Goal: Information Seeking & Learning: Learn about a topic

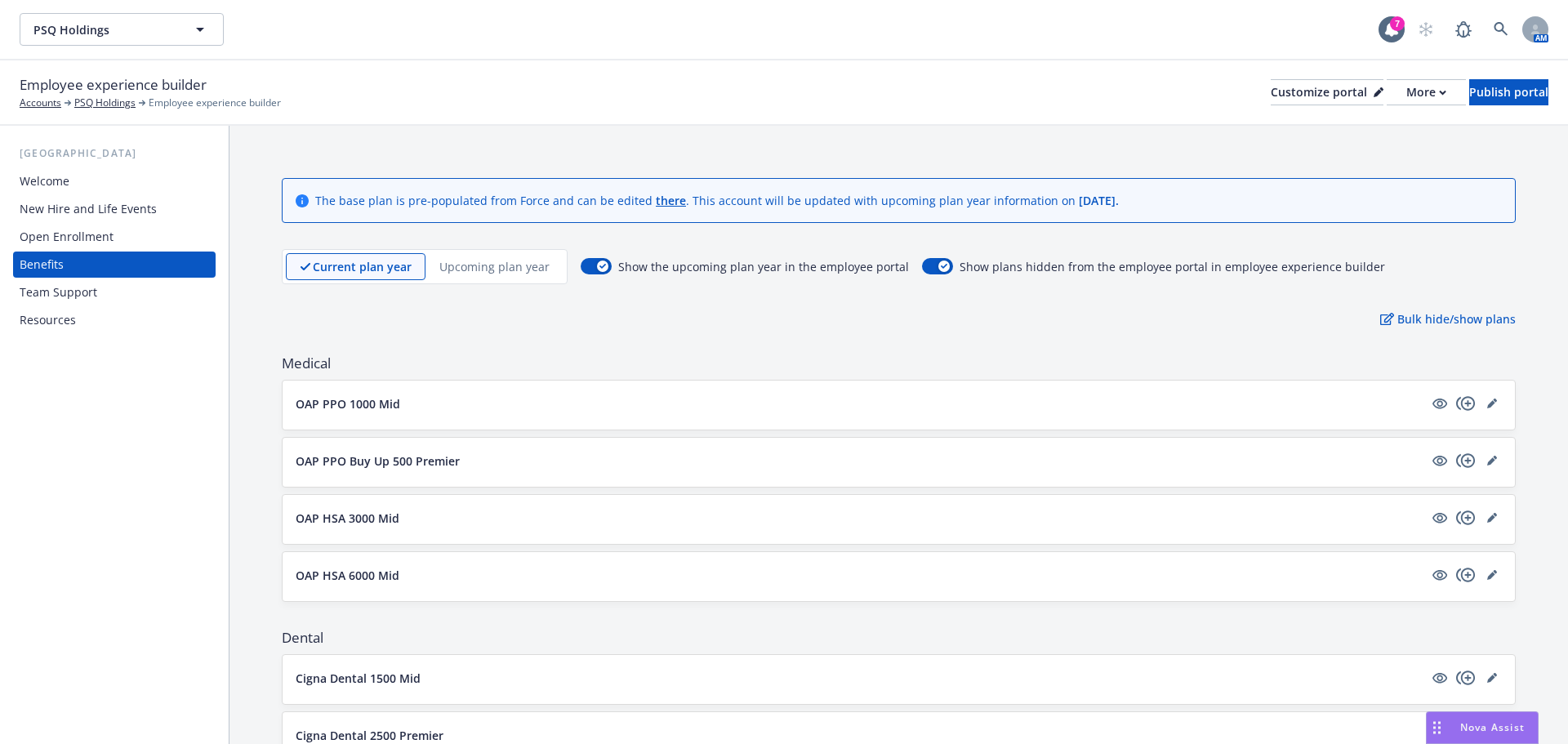
click at [516, 277] on div "Upcoming plan year" at bounding box center [494, 267] width 138 height 27
click at [503, 267] on p "Upcoming plan year" at bounding box center [494, 267] width 110 height 18
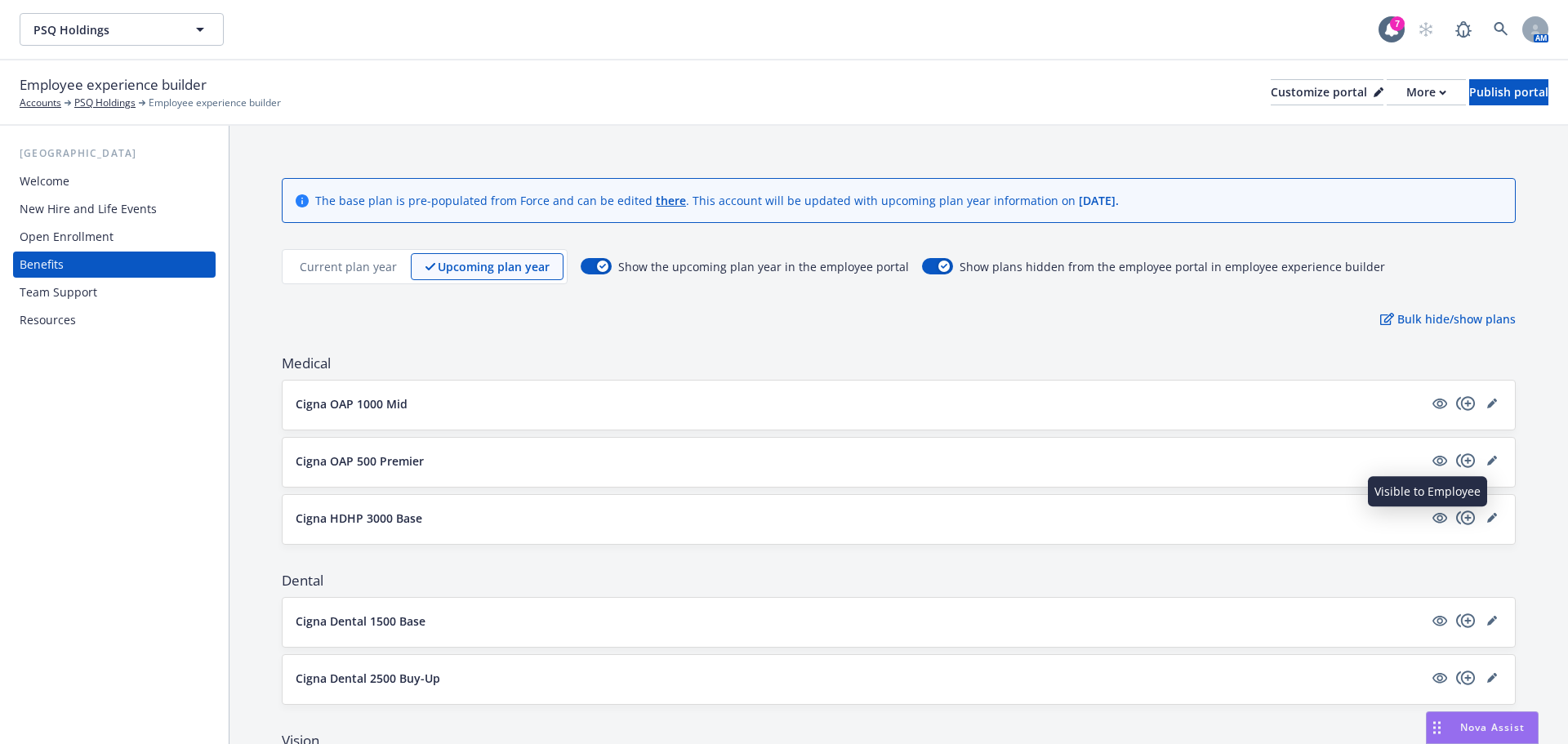
click at [1364, 516] on button "Cigna HDHP 3000 Base" at bounding box center [859, 518] width 1128 height 18
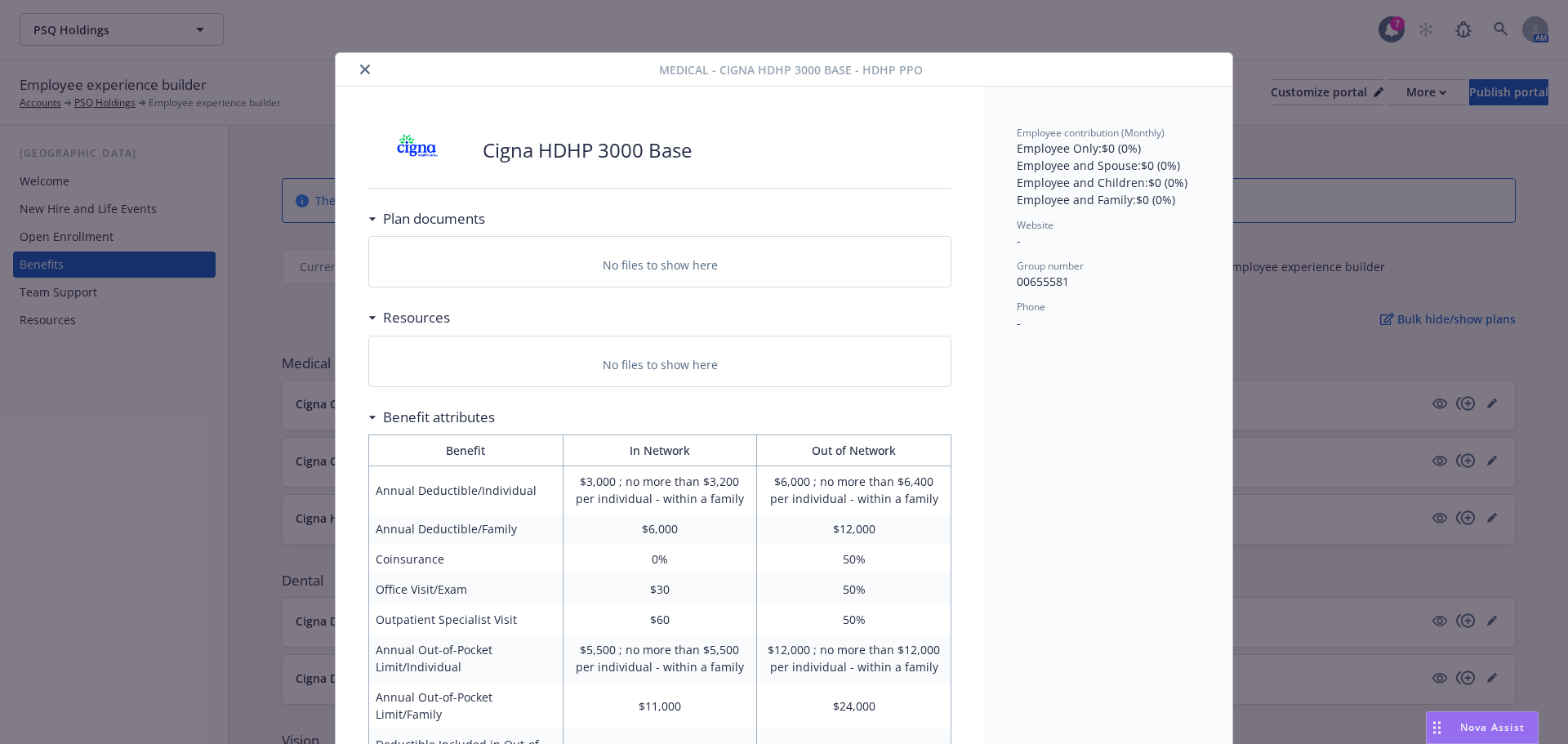
scroll to position [49, 0]
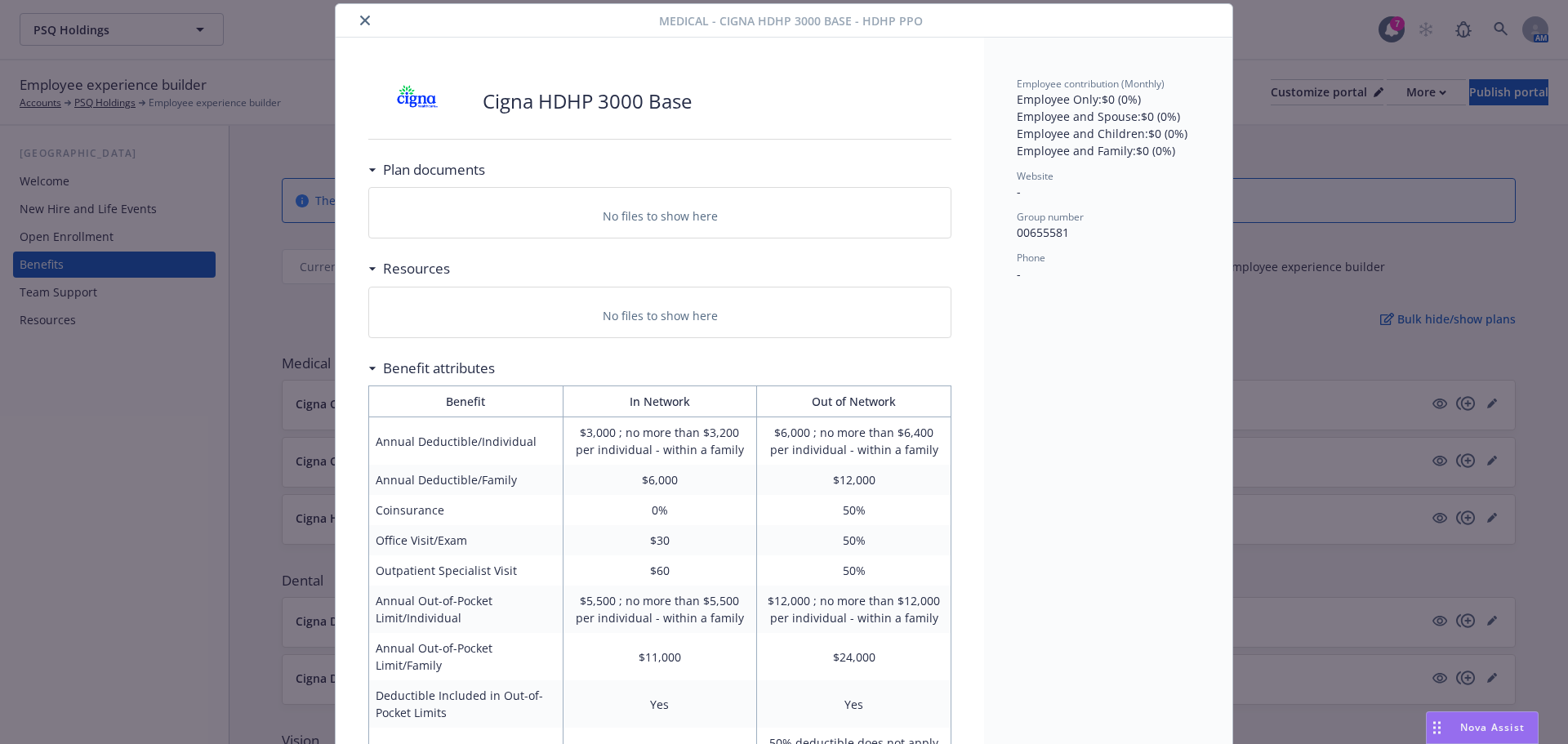
click at [358, 15] on button "close" at bounding box center [365, 19] width 19 height 19
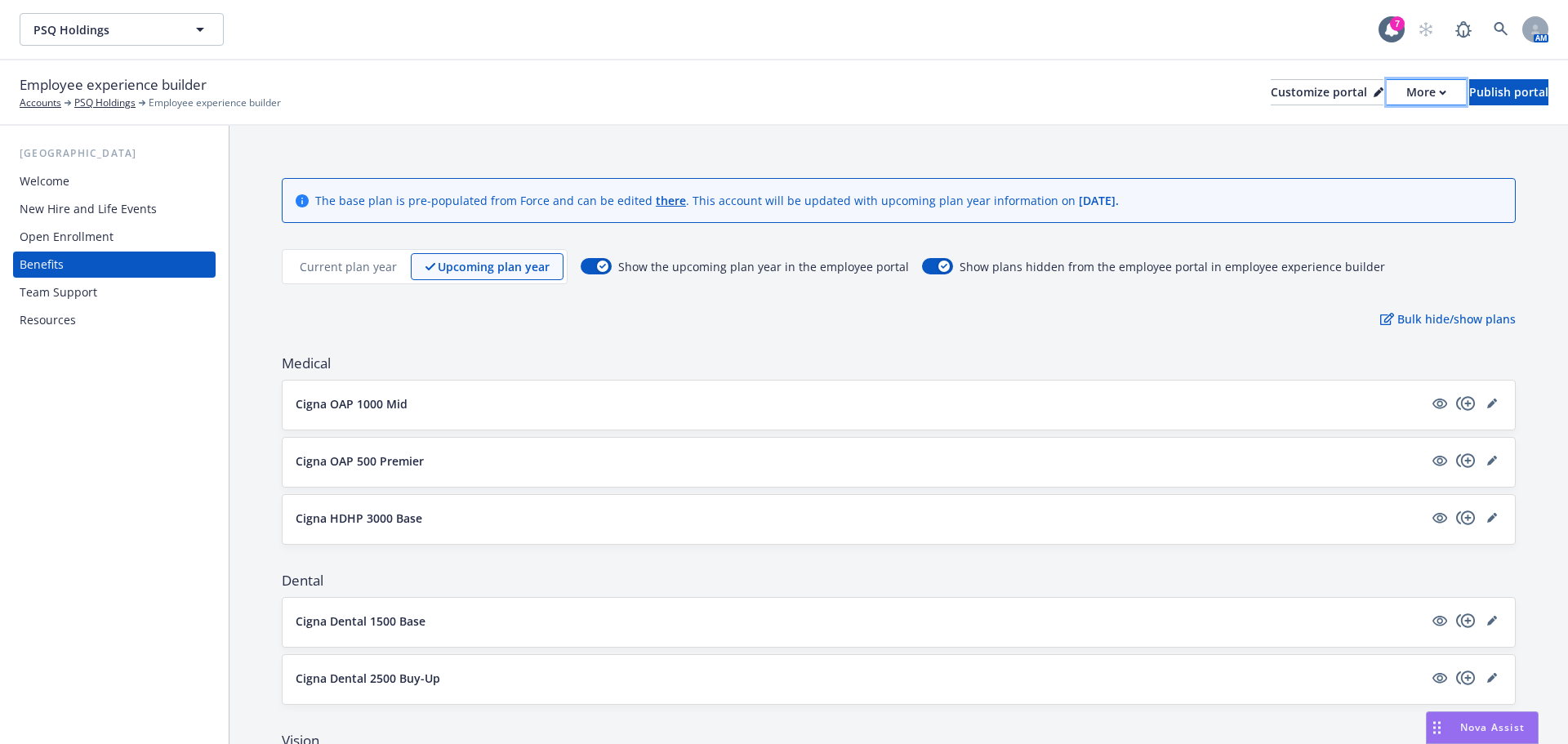
click at [1407, 87] on div "More" at bounding box center [1426, 92] width 40 height 24
click at [1359, 131] on link "Copy preview link" at bounding box center [1339, 129] width 149 height 32
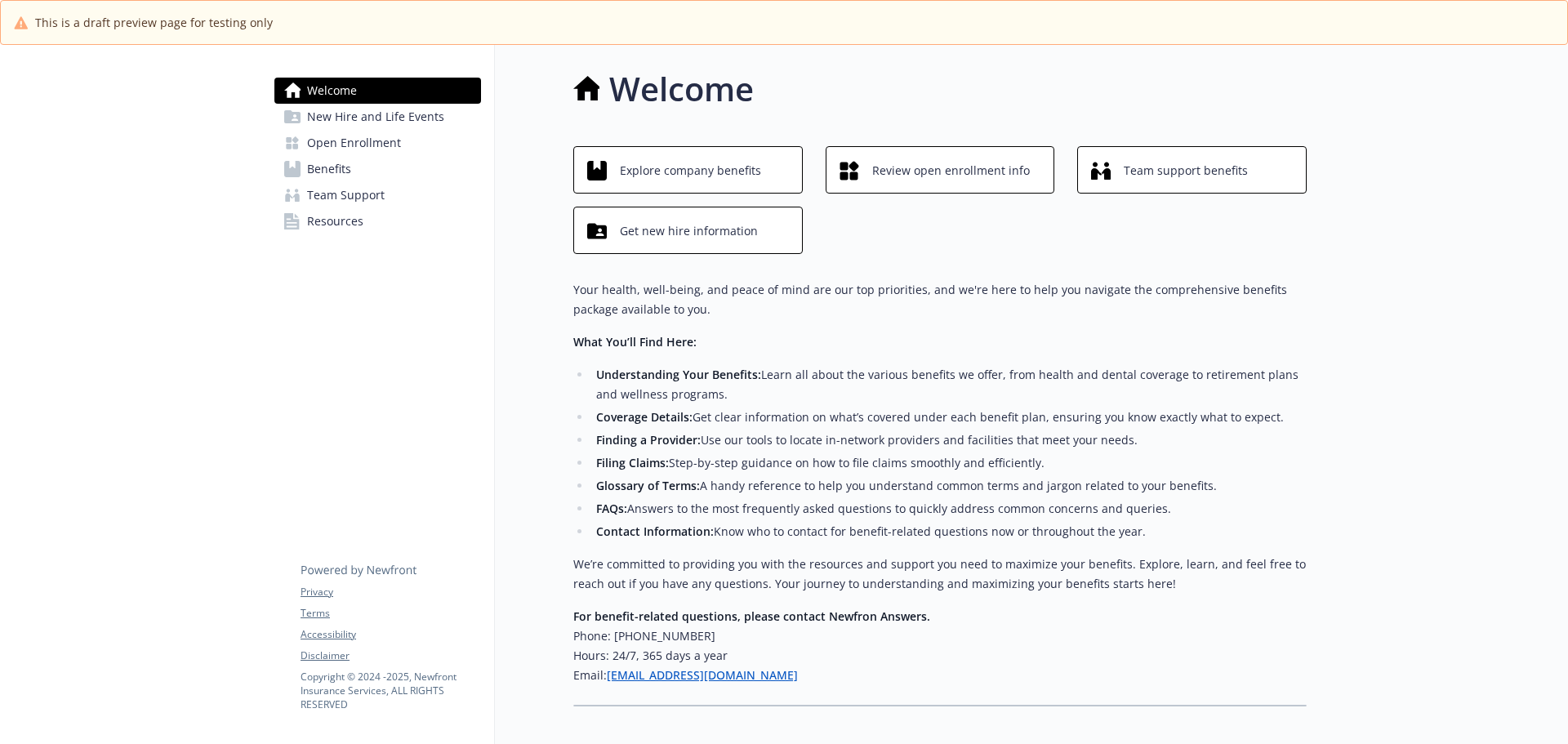
click at [317, 175] on span "Benefits" at bounding box center [330, 169] width 44 height 26
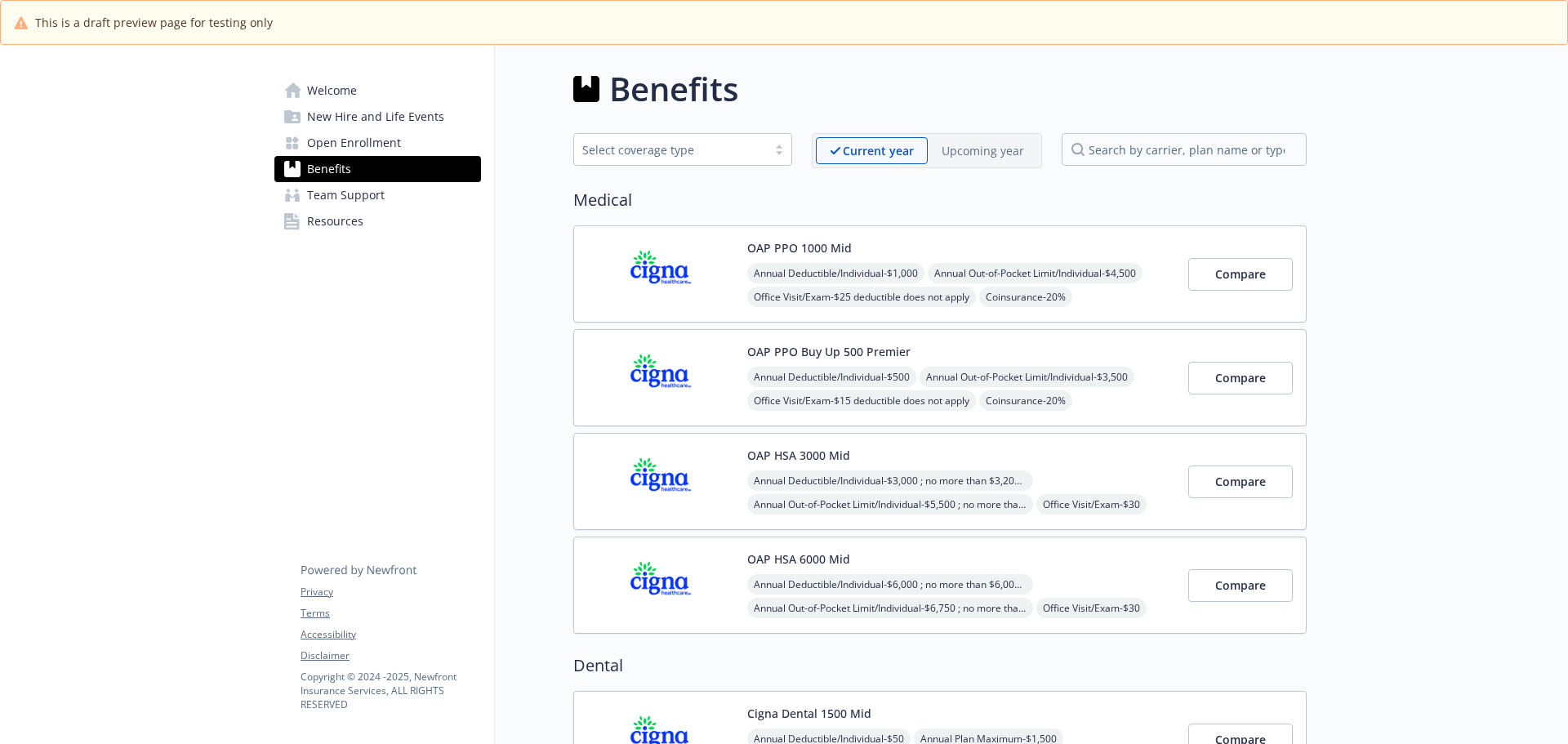
click at [991, 153] on p "Upcoming year" at bounding box center [983, 151] width 82 height 18
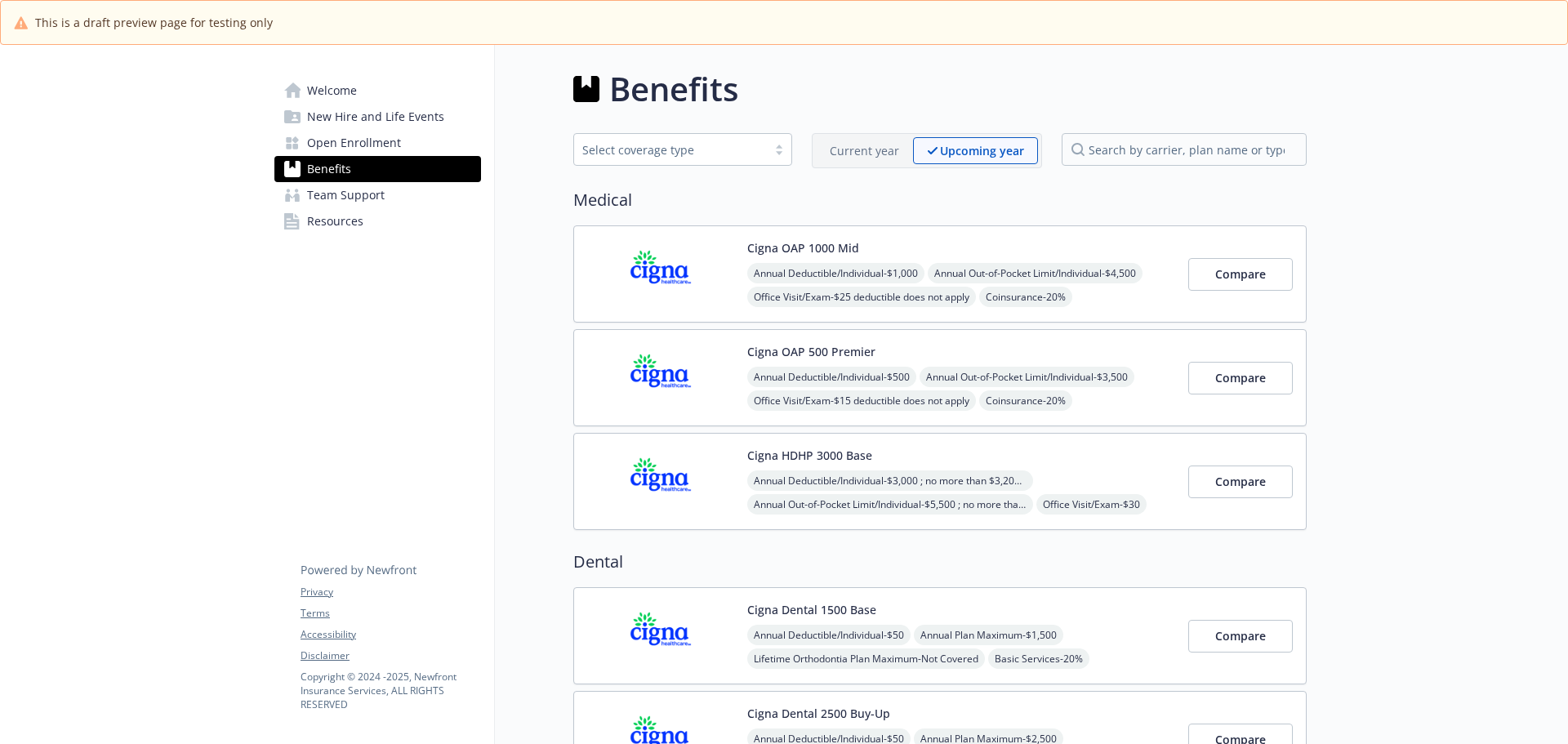
click at [990, 410] on div "Annual Deductible/Individual - $500 Annual Out-of-Pocket Limit/Individual - $3,…" at bounding box center [962, 436] width 428 height 140
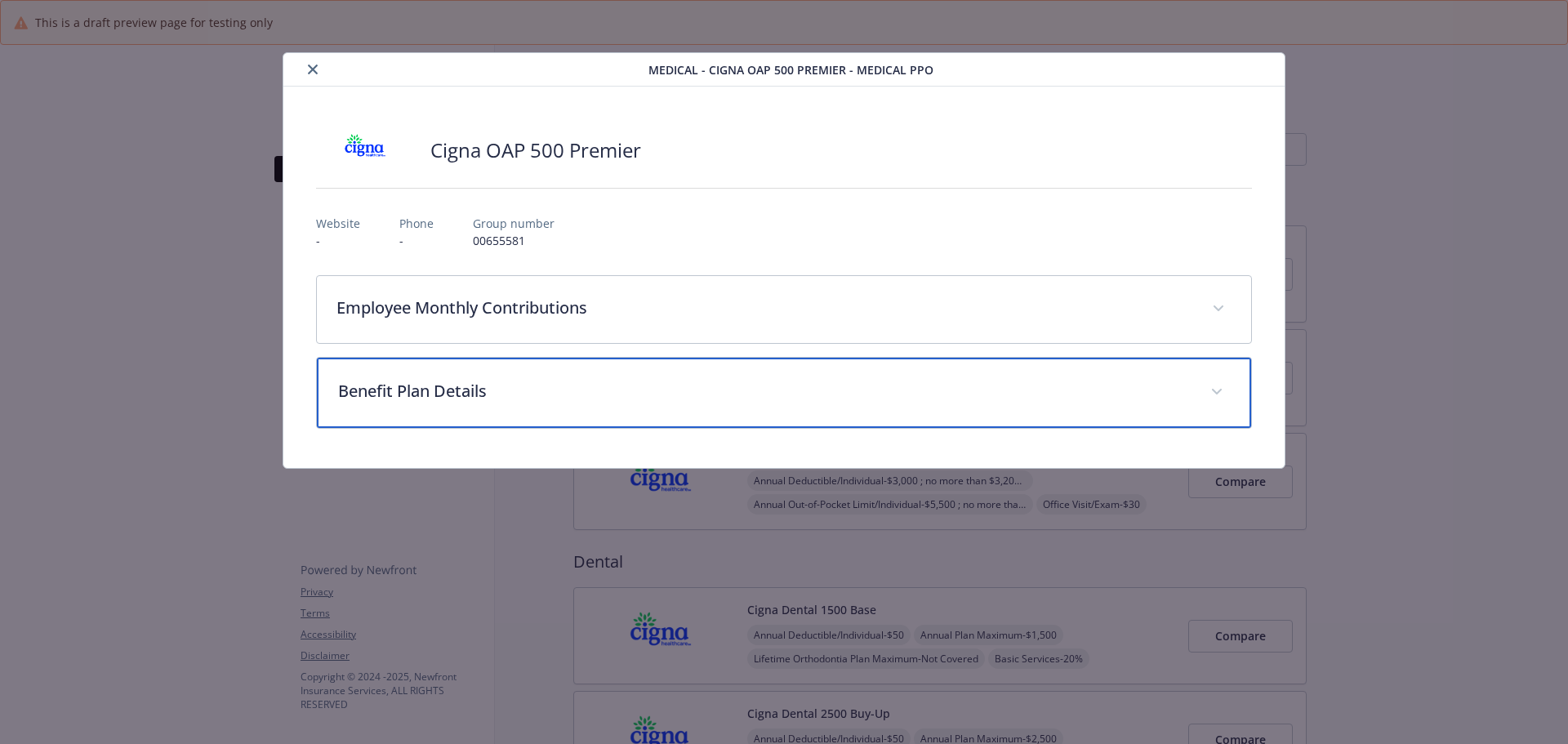
click at [672, 386] on p "Benefit Plan Details" at bounding box center [765, 391] width 853 height 24
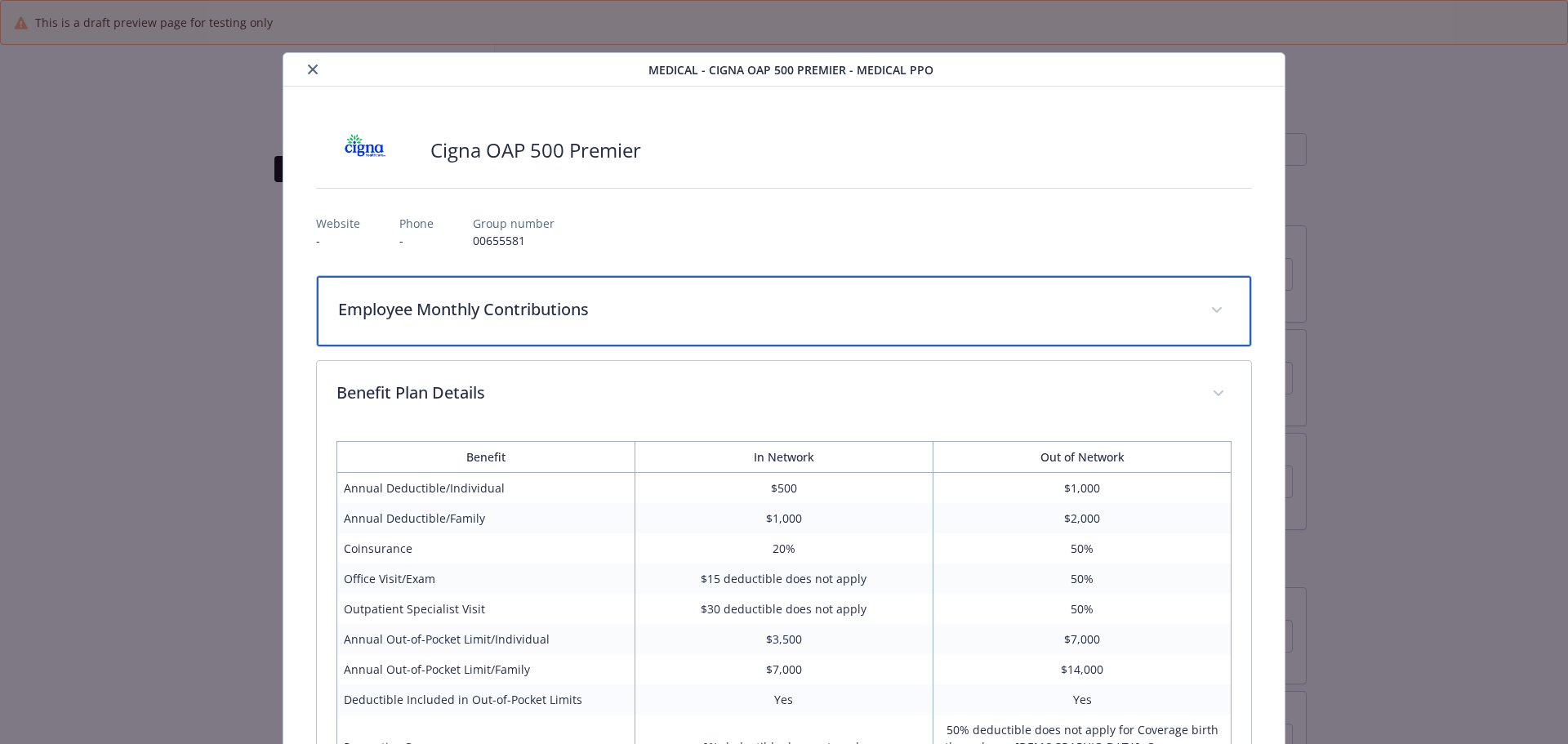
click at [796, 314] on p "Employee Monthly Contributions" at bounding box center [765, 309] width 853 height 24
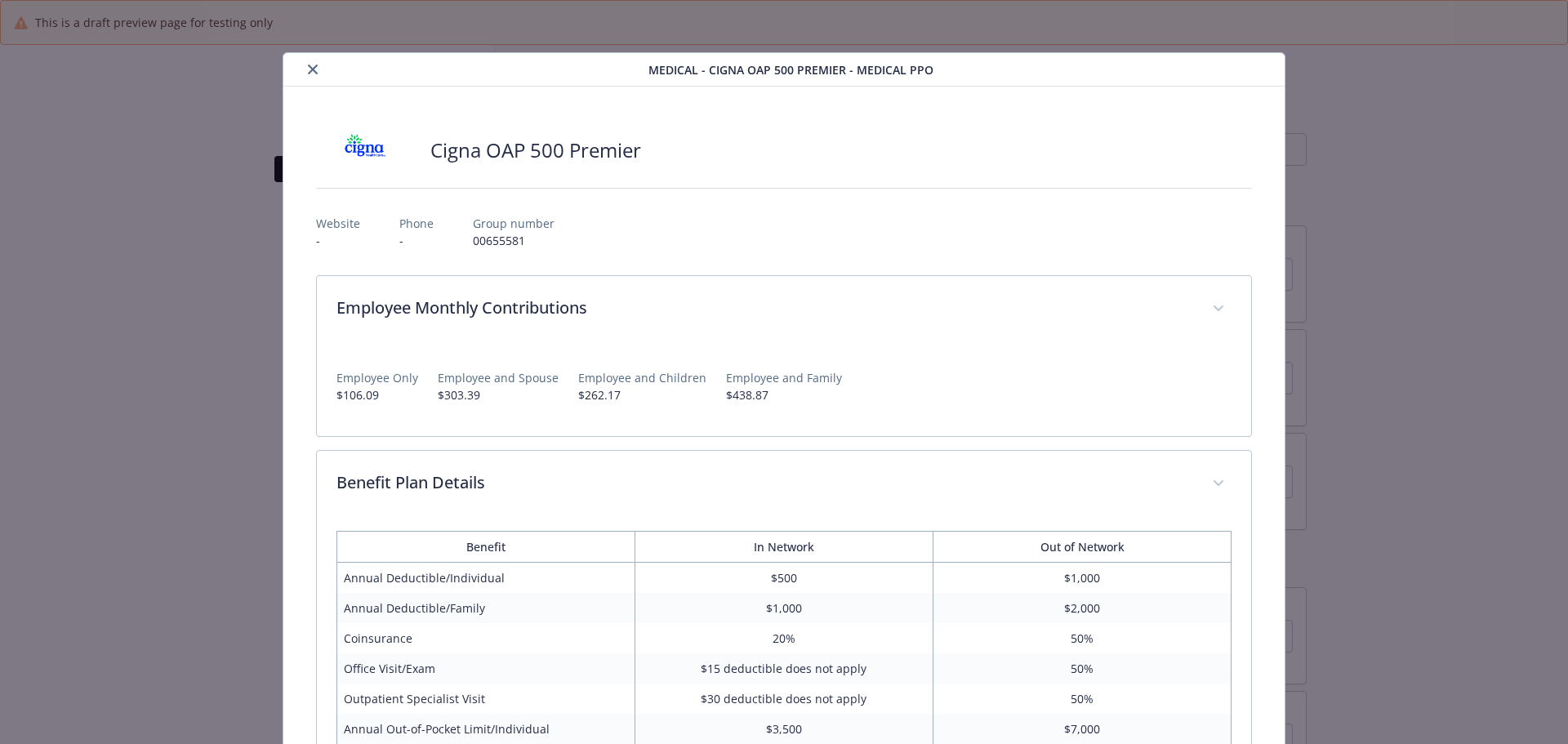
click at [311, 68] on icon "close" at bounding box center [313, 69] width 10 height 10
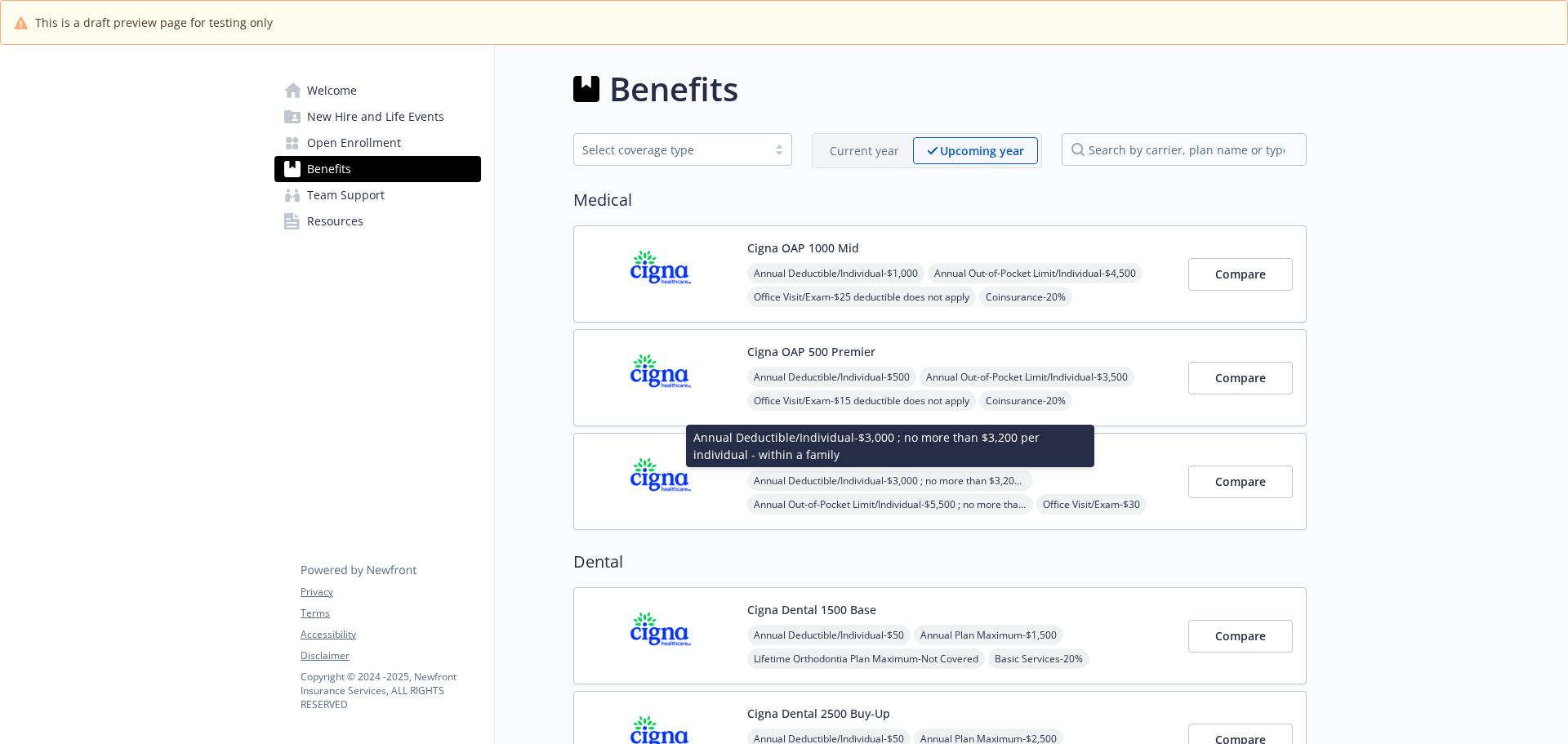
click at [995, 477] on span "Annual Deductible/Individual - $3,000 ; no more than $3,200 per individual - wi…" at bounding box center [890, 480] width 286 height 20
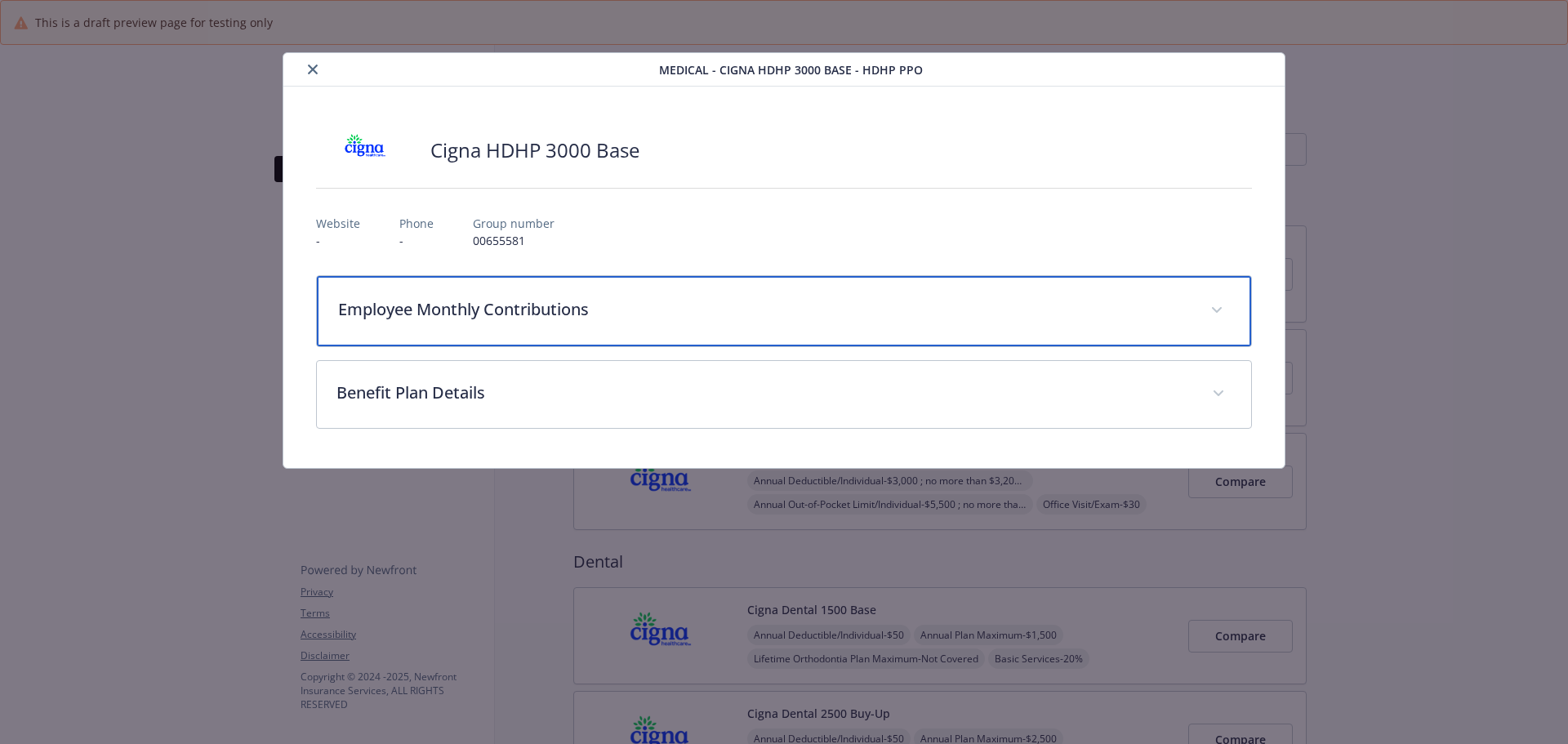
click at [641, 319] on p "Employee Monthly Contributions" at bounding box center [765, 309] width 853 height 24
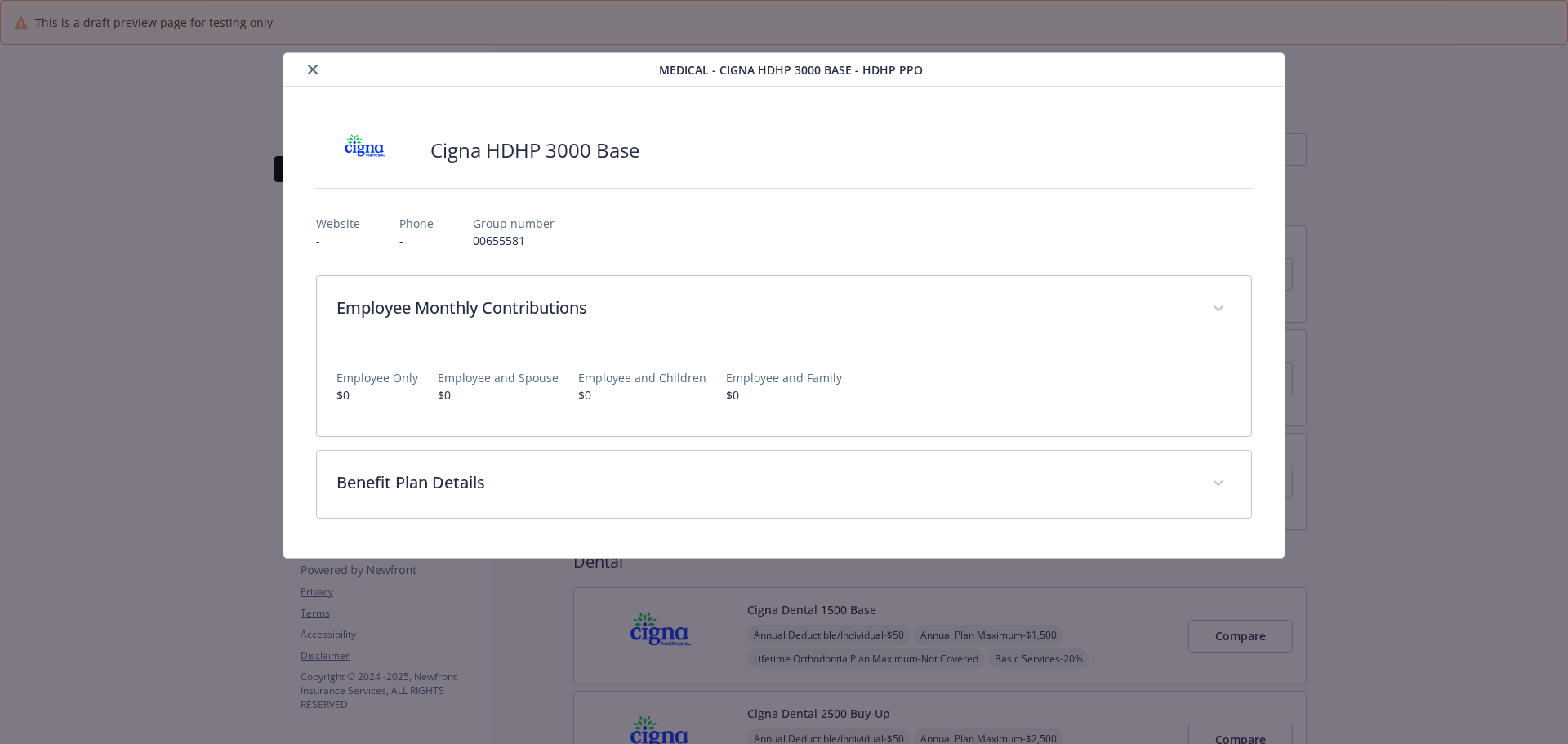
click at [314, 66] on icon "close" at bounding box center [313, 69] width 10 height 10
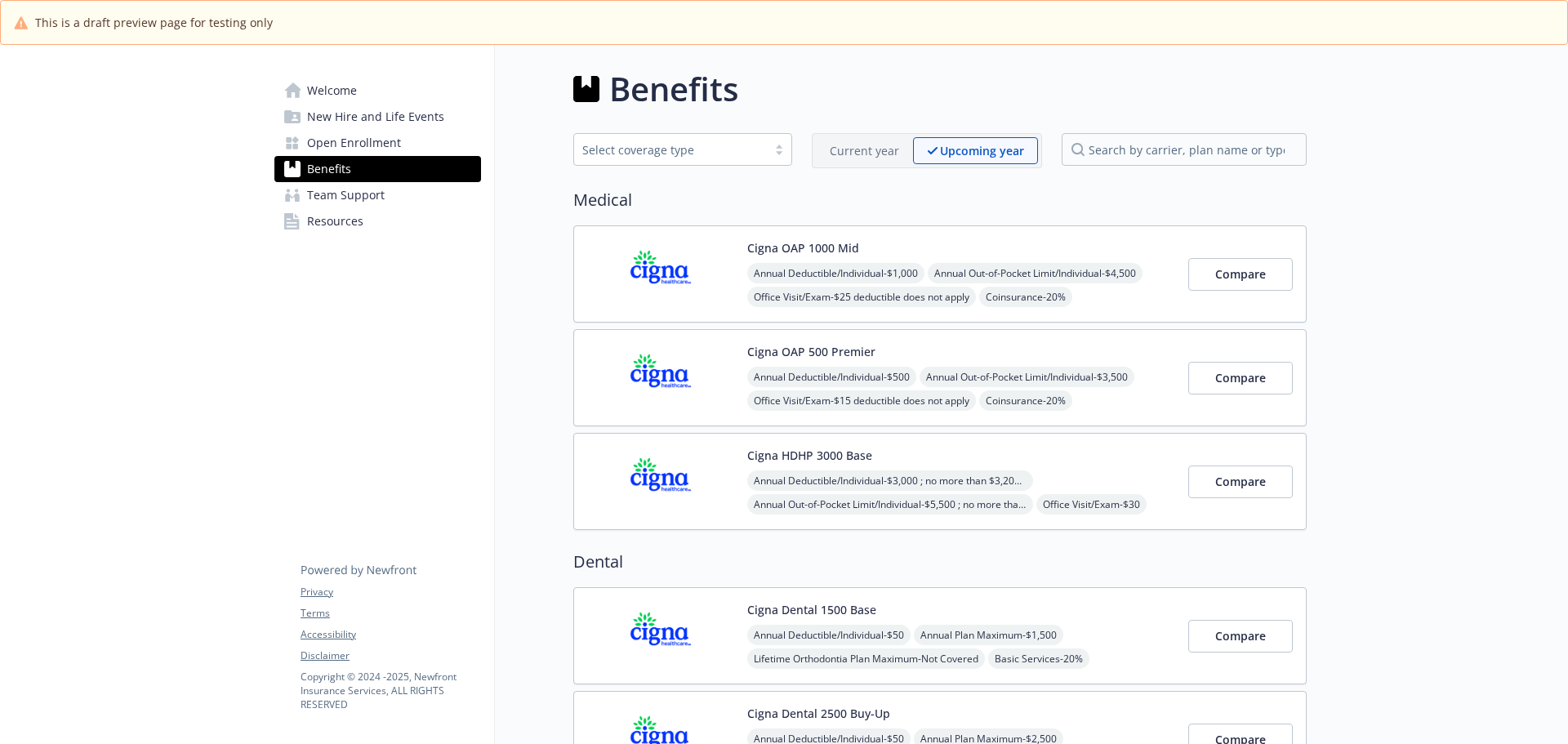
click at [952, 279] on span "Annual Out-of-Pocket Limit/Individual - $4,500" at bounding box center [1036, 273] width 215 height 20
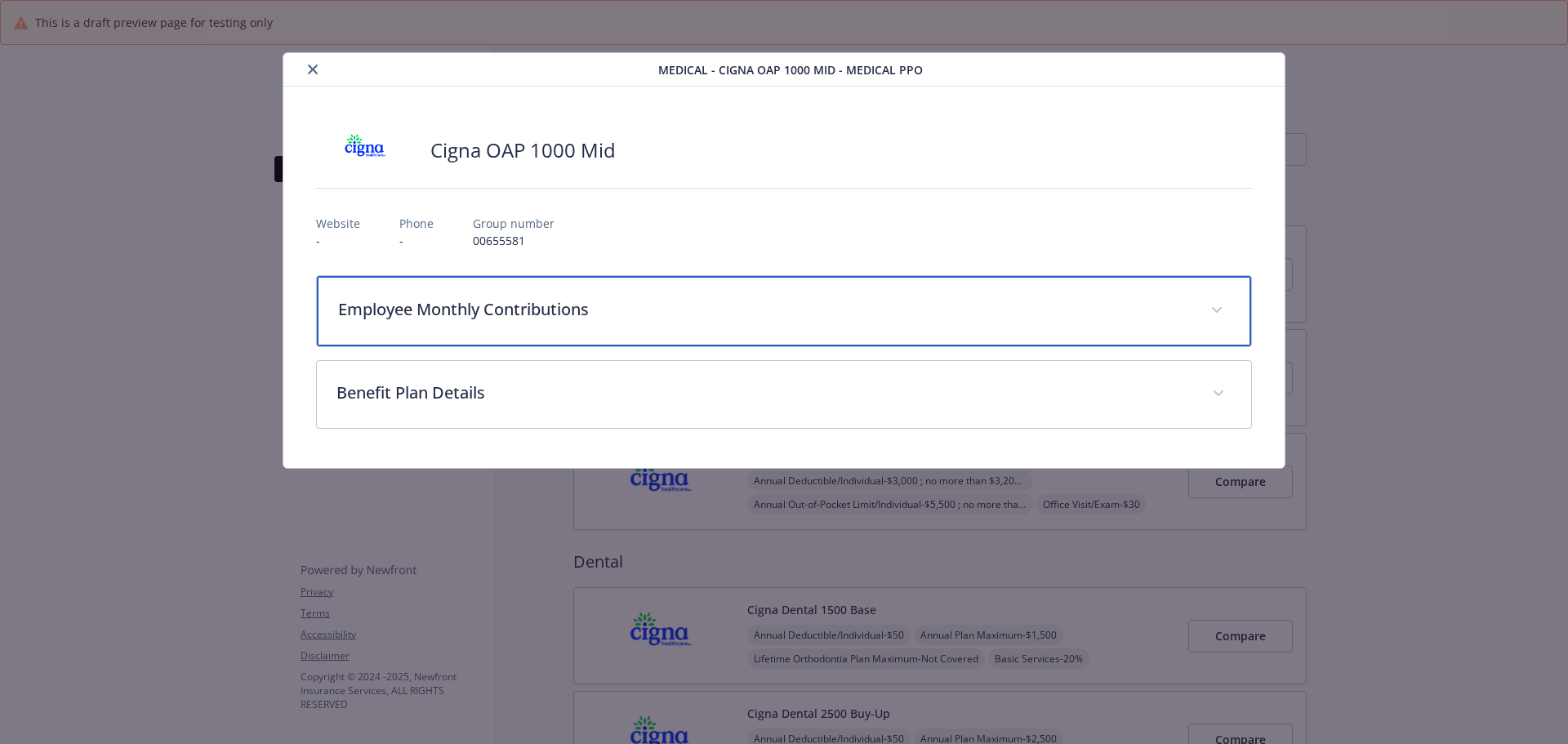
click at [546, 329] on div "Employee Monthly Contributions" at bounding box center [784, 311] width 936 height 70
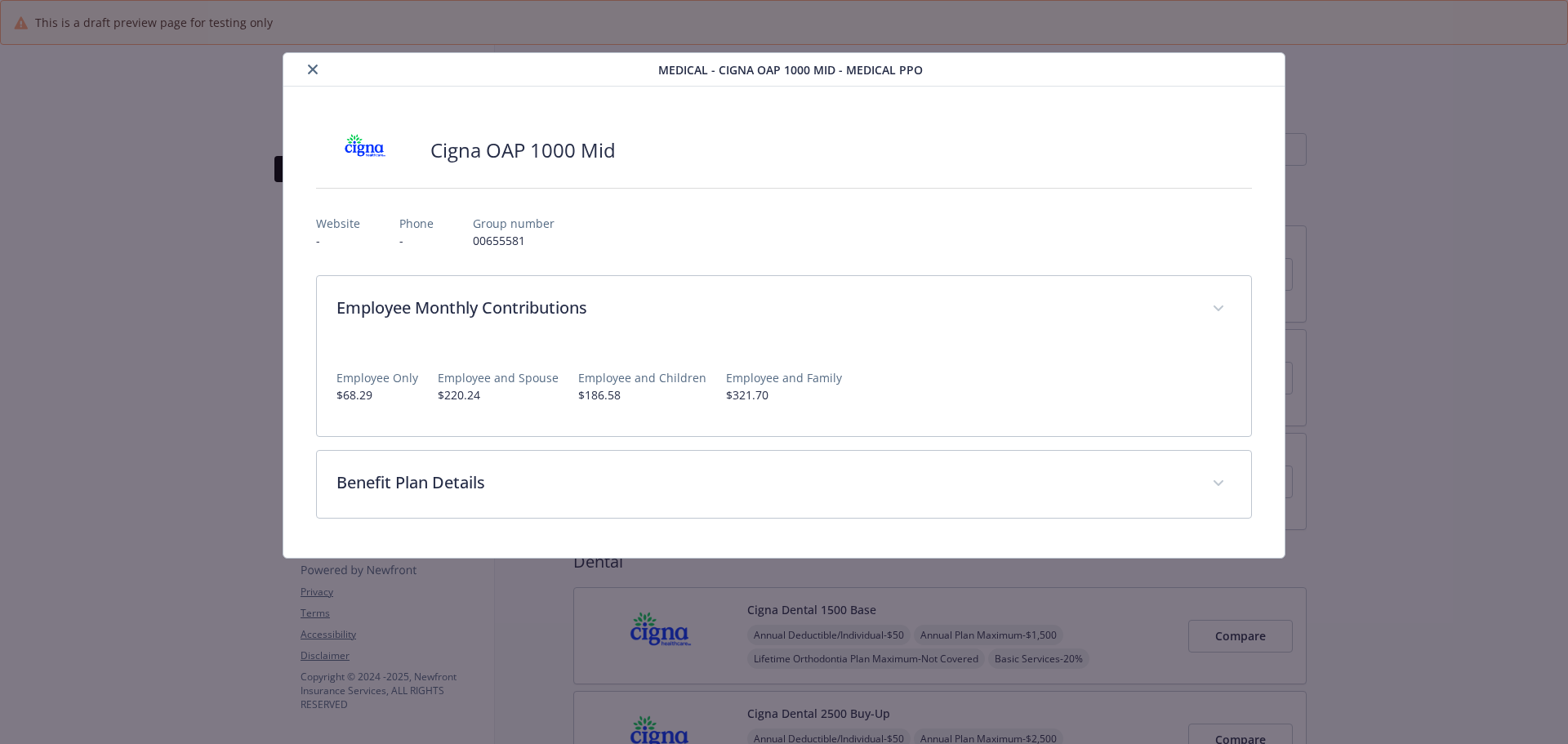
click at [312, 70] on icon "close" at bounding box center [313, 69] width 10 height 10
